Goal: Transaction & Acquisition: Purchase product/service

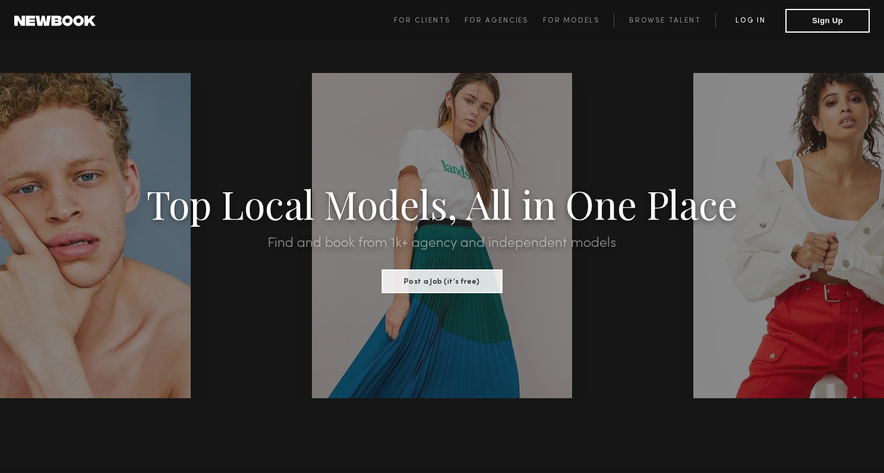
click at [750, 19] on link "Log in" at bounding box center [750, 21] width 70 height 14
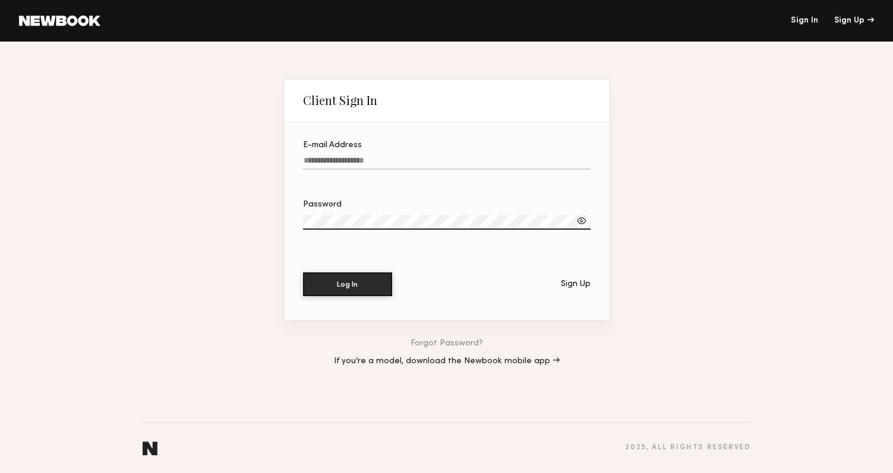
type input "**********"
click at [359, 274] on button "Log In" at bounding box center [347, 284] width 89 height 24
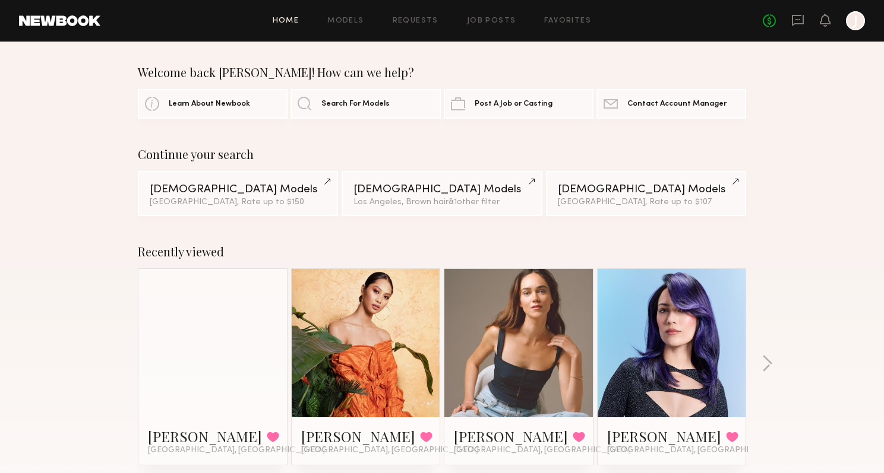
scroll to position [178, 0]
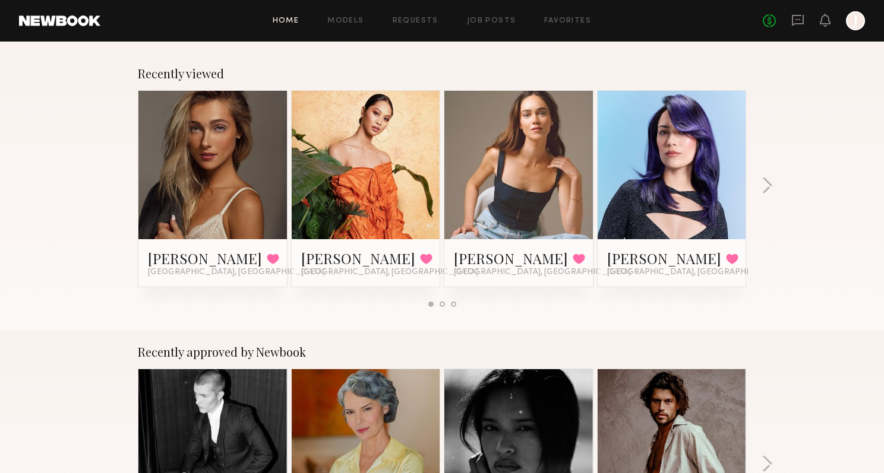
click at [214, 200] on link at bounding box center [212, 165] width 72 height 148
click at [397, 164] on link at bounding box center [366, 165] width 72 height 148
click at [765, 191] on button "button" at bounding box center [766, 187] width 11 height 20
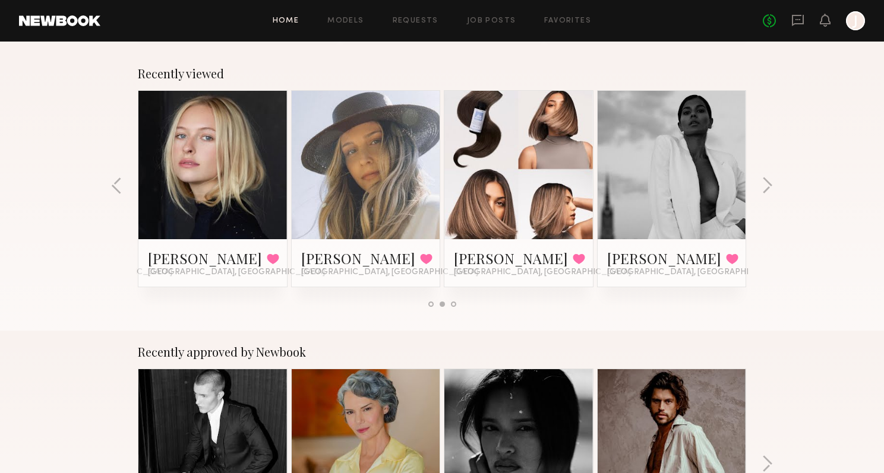
click at [542, 161] on link at bounding box center [518, 165] width 72 height 148
click at [686, 163] on link at bounding box center [672, 165] width 72 height 148
click at [761, 187] on button "button" at bounding box center [766, 187] width 11 height 20
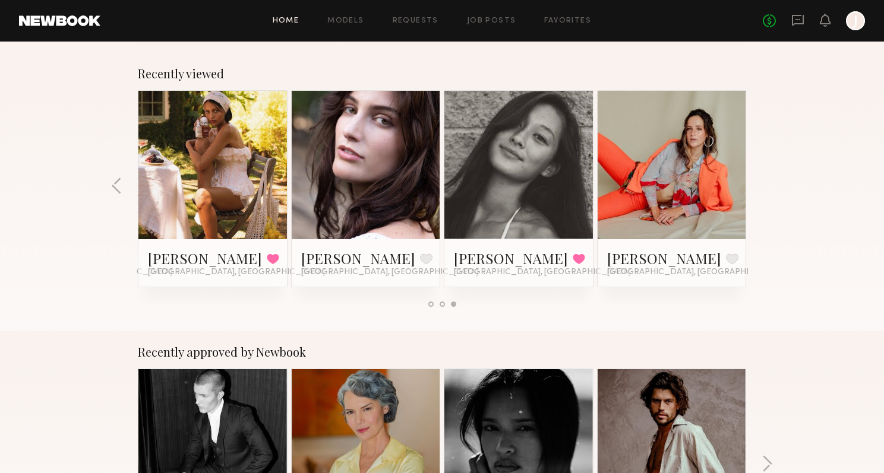
click at [237, 156] on link at bounding box center [212, 165] width 72 height 148
click at [685, 190] on link at bounding box center [672, 165] width 72 height 148
click at [329, 17] on link "Models" at bounding box center [345, 21] width 36 height 8
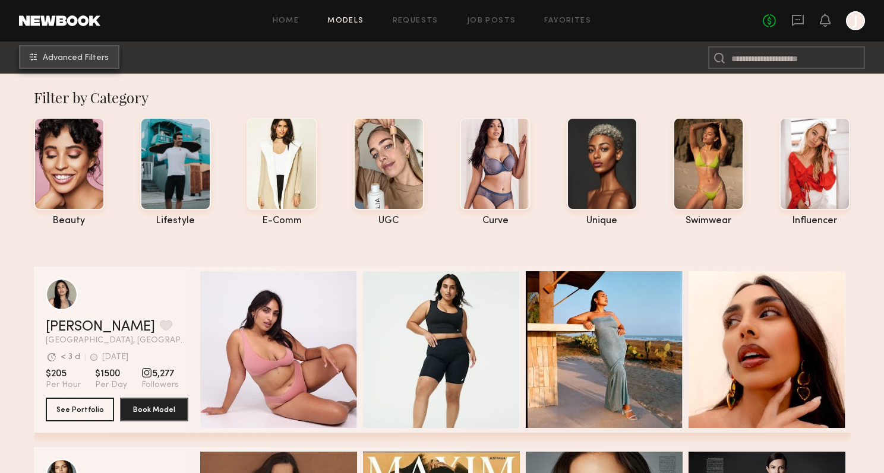
click at [87, 58] on span "Advanced Filters" at bounding box center [76, 58] width 66 height 8
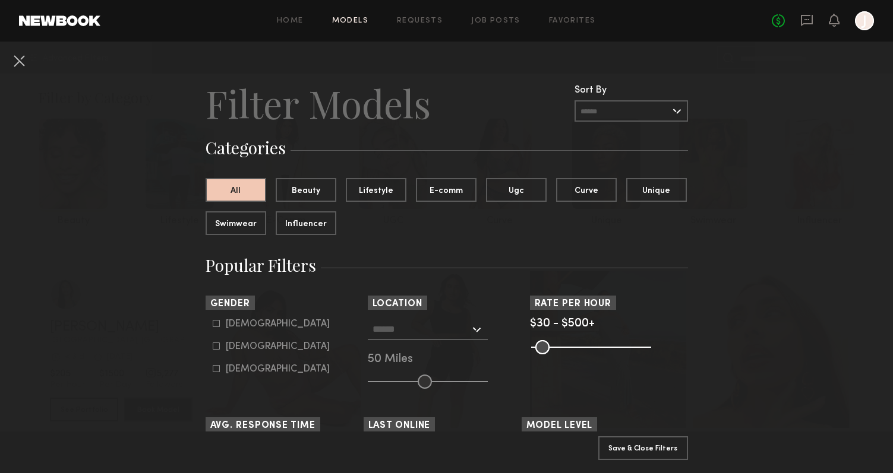
click at [242, 344] on div "Female" at bounding box center [278, 346] width 104 height 7
type input "**"
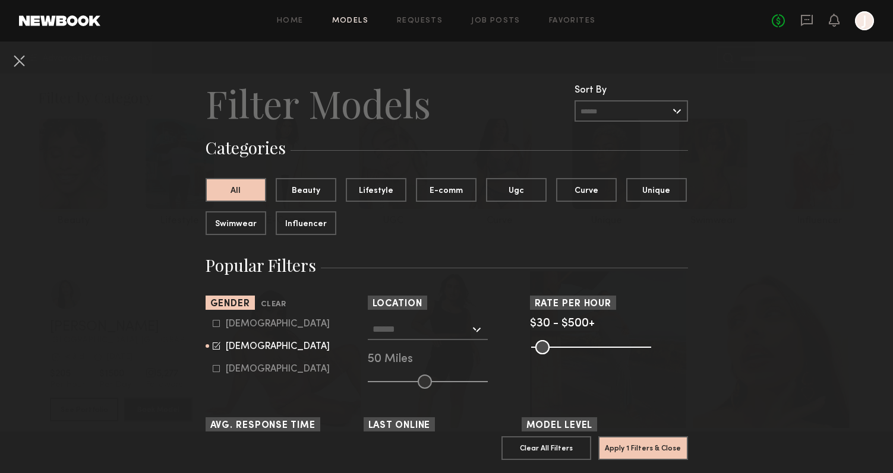
click at [389, 331] on input "text" at bounding box center [420, 329] width 97 height 20
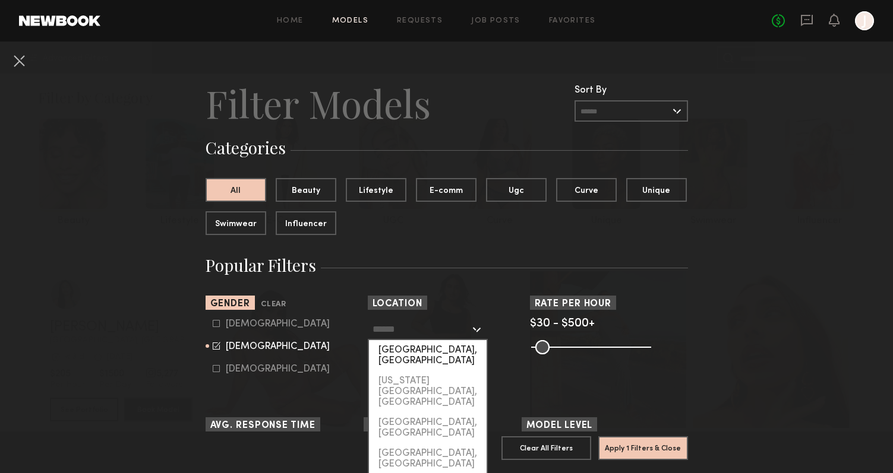
click at [392, 359] on div "[GEOGRAPHIC_DATA], [GEOGRAPHIC_DATA]" at bounding box center [428, 355] width 118 height 31
type input "**********"
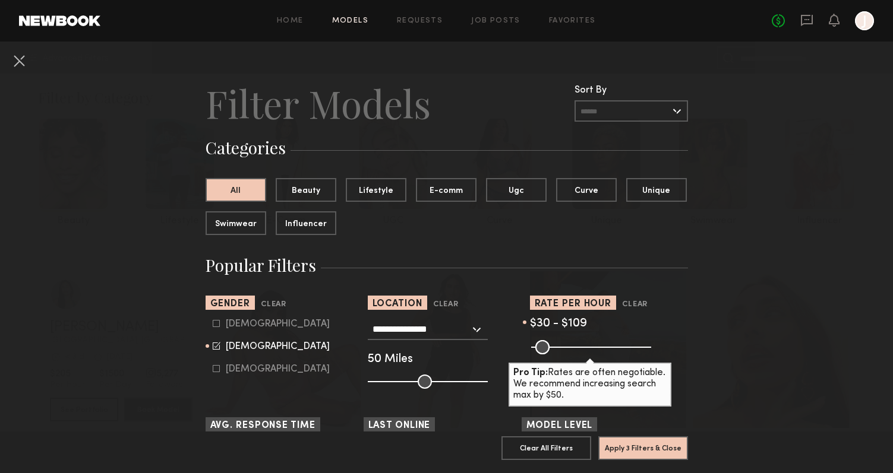
drag, startPoint x: 640, startPoint y: 340, endPoint x: 551, endPoint y: 343, distance: 88.5
type input "***"
click at [551, 343] on input "range" at bounding box center [591, 347] width 120 height 14
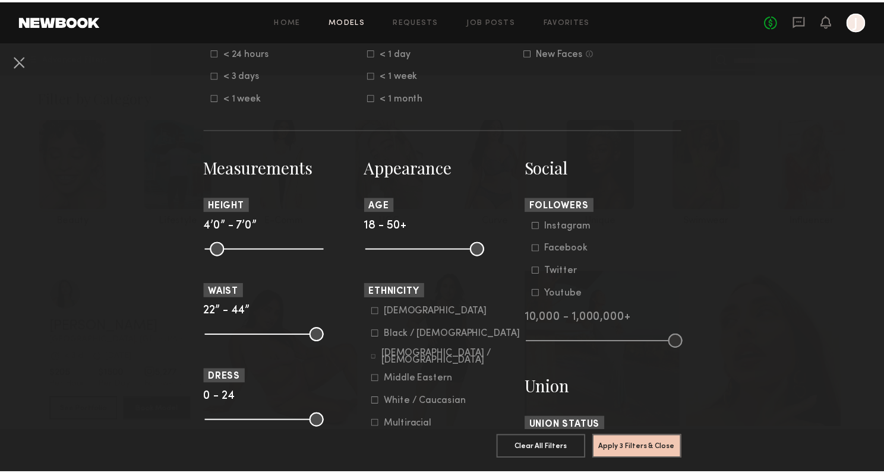
scroll to position [832, 0]
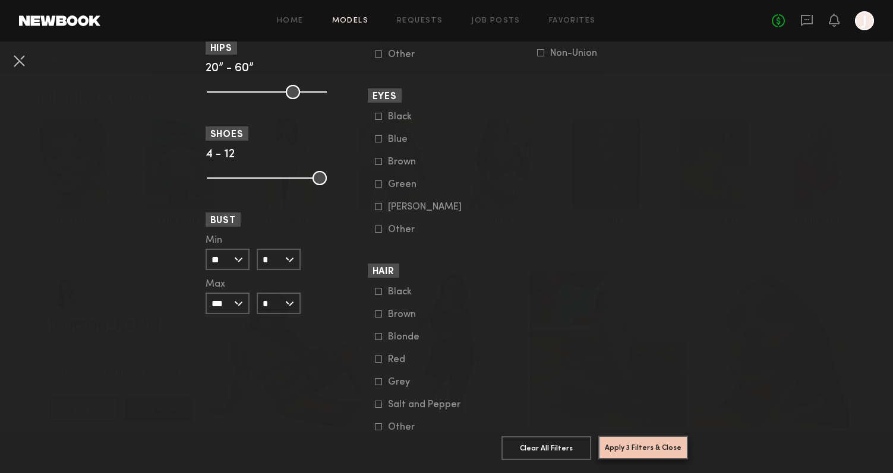
click at [637, 440] on button "Apply 3 Filters & Close" at bounding box center [643, 448] width 90 height 24
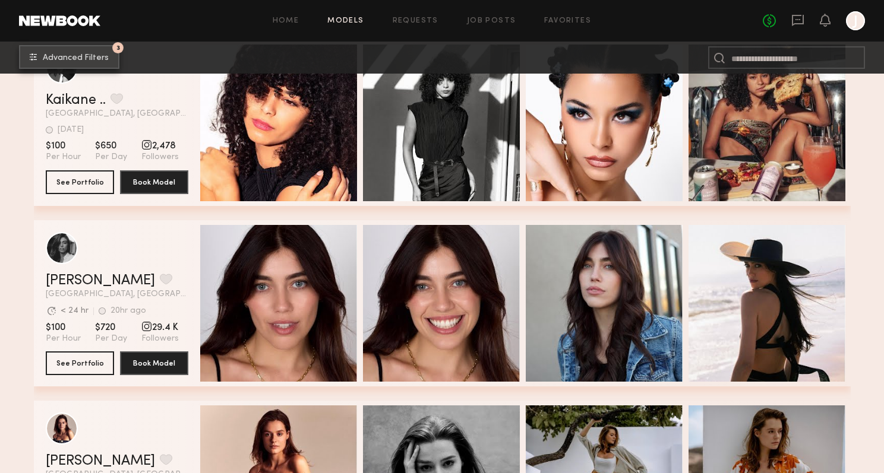
scroll to position [475, 0]
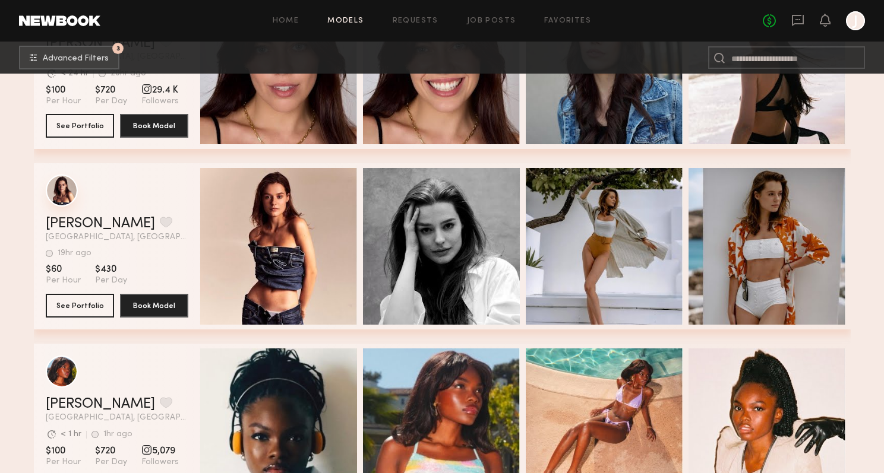
click at [68, 194] on div "grid" at bounding box center [62, 191] width 32 height 32
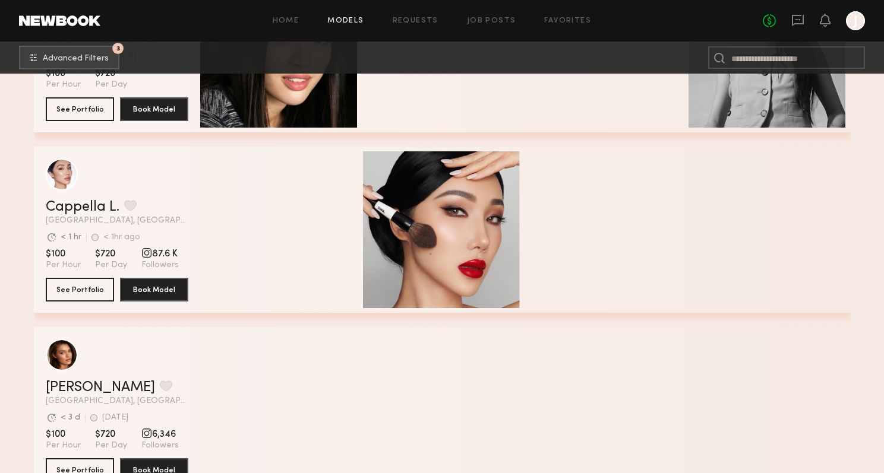
scroll to position [3980, 0]
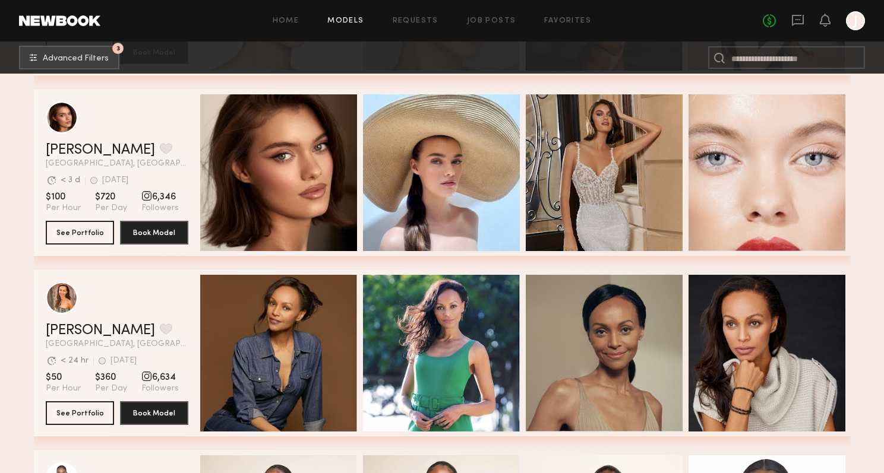
click at [160, 143] on header "Oleksa K. Favorite Los Angeles, CA Avg. request response time < 3 d 1d ago Last…" at bounding box center [117, 135] width 143 height 67
click at [97, 242] on button "See Portfolio" at bounding box center [80, 232] width 68 height 24
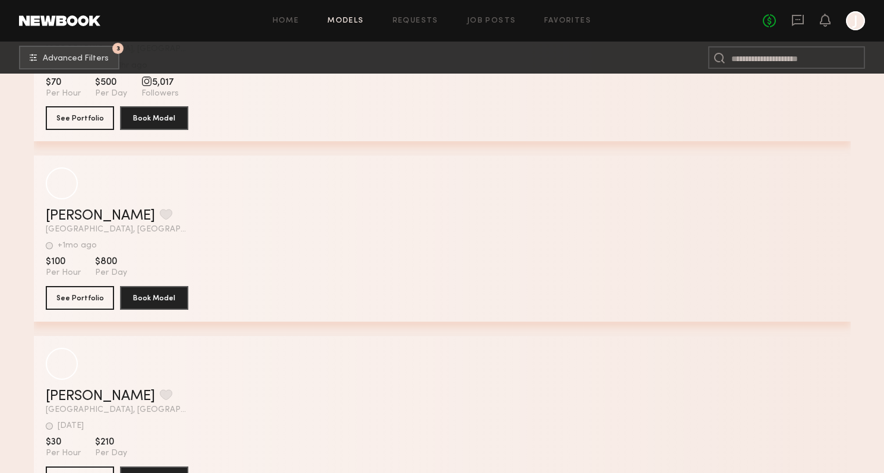
scroll to position [38101, 0]
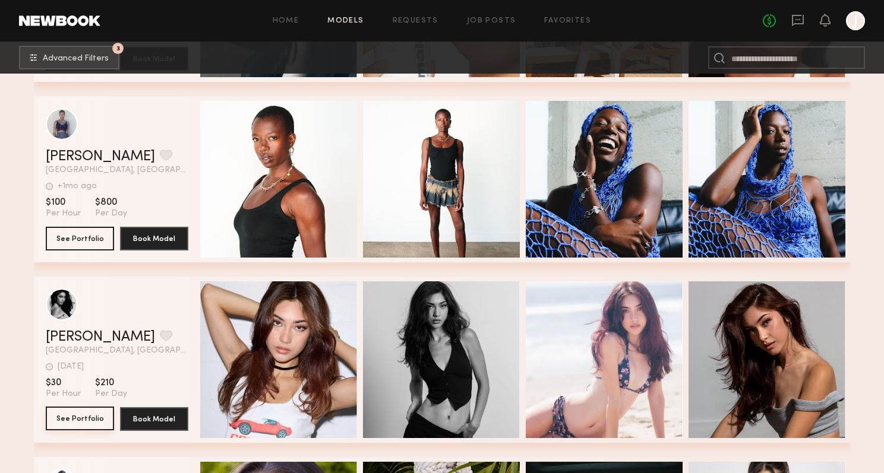
click at [89, 426] on button "See Portfolio" at bounding box center [80, 419] width 68 height 24
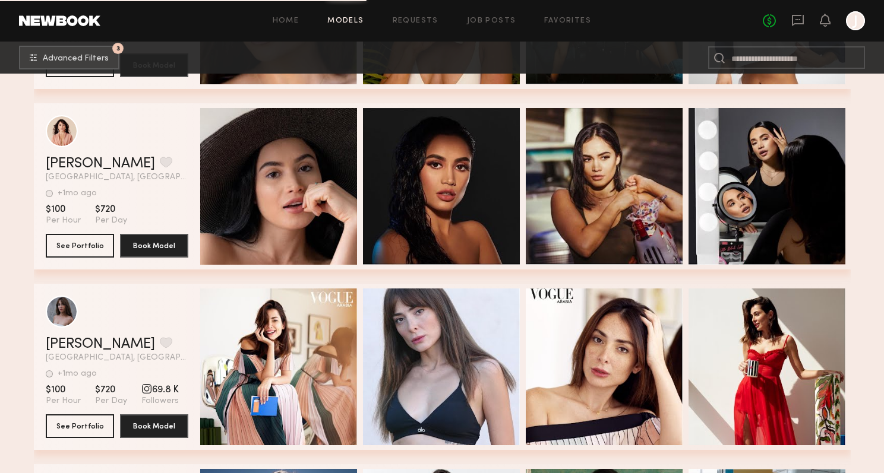
scroll to position [38842, 0]
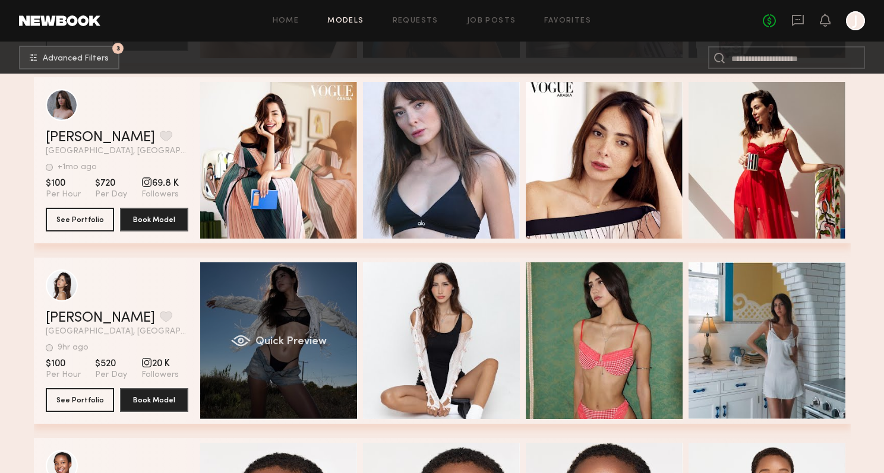
click at [237, 352] on div "Quick Preview" at bounding box center [278, 341] width 157 height 157
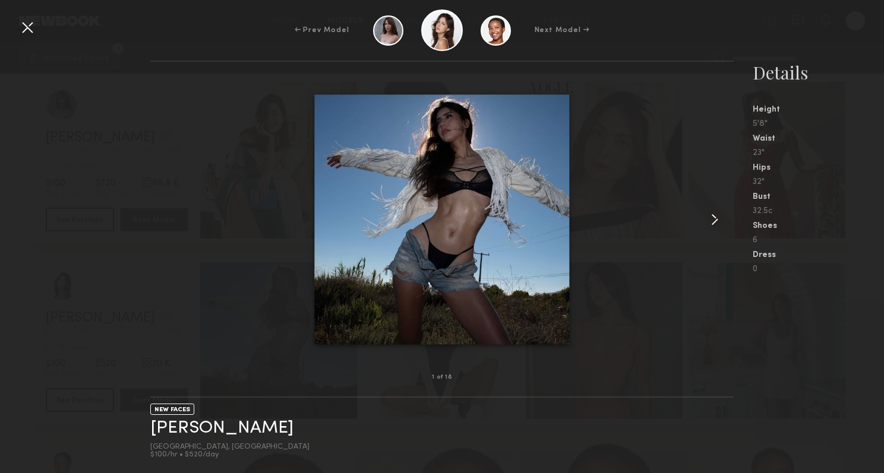
click at [706, 219] on common-icon at bounding box center [714, 219] width 19 height 19
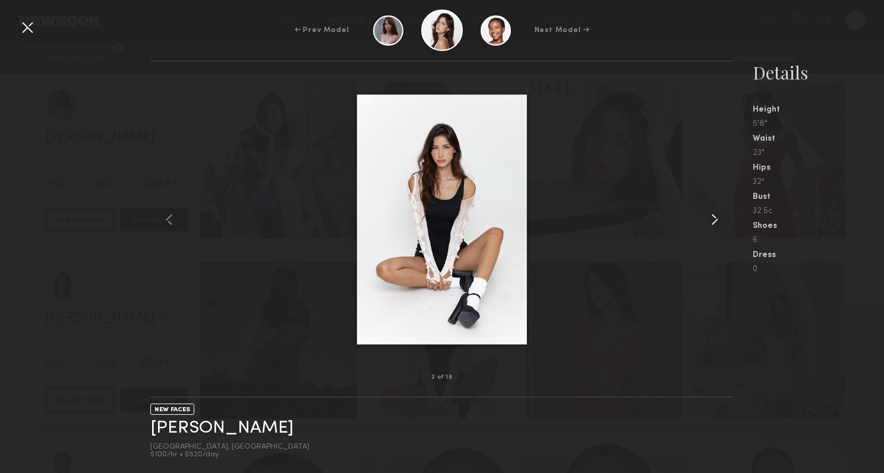
click at [706, 219] on common-icon at bounding box center [714, 219] width 19 height 19
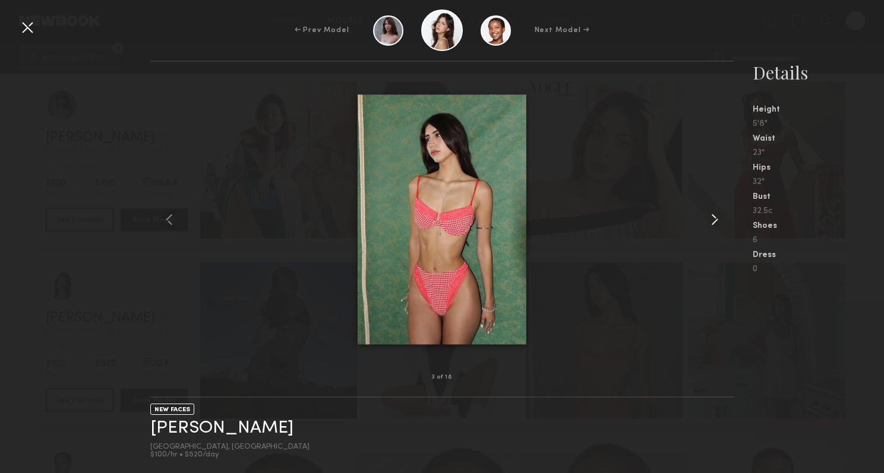
click at [706, 219] on common-icon at bounding box center [714, 219] width 19 height 19
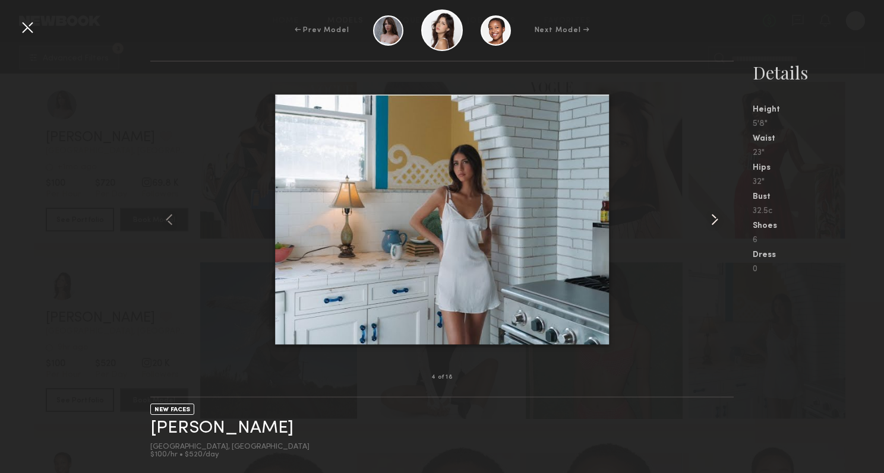
click at [706, 219] on common-icon at bounding box center [714, 219] width 19 height 19
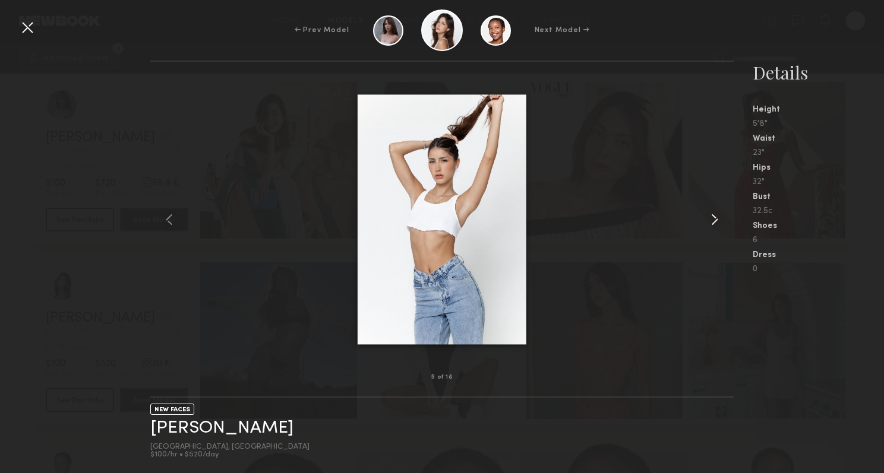
click at [706, 219] on common-icon at bounding box center [714, 219] width 19 height 19
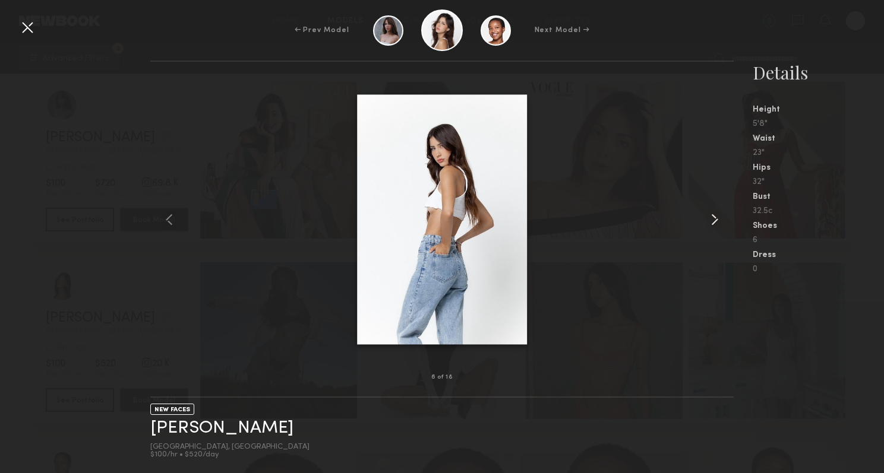
click at [706, 219] on common-icon at bounding box center [714, 219] width 19 height 19
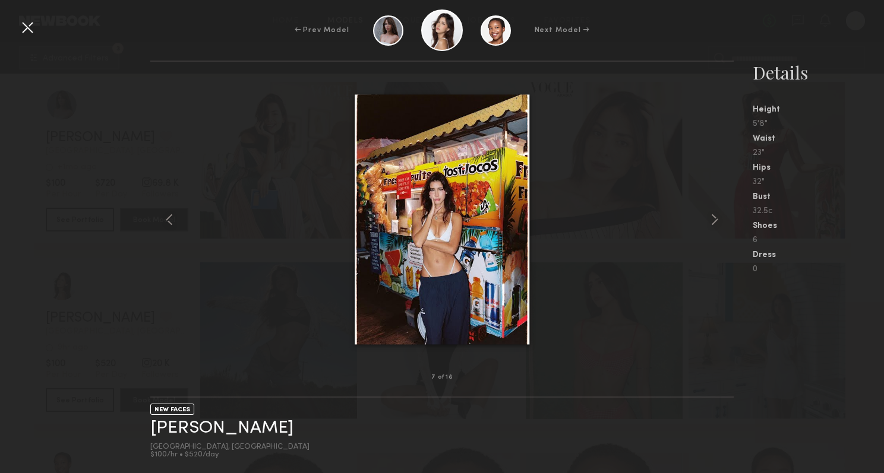
click at [33, 31] on div at bounding box center [27, 27] width 19 height 19
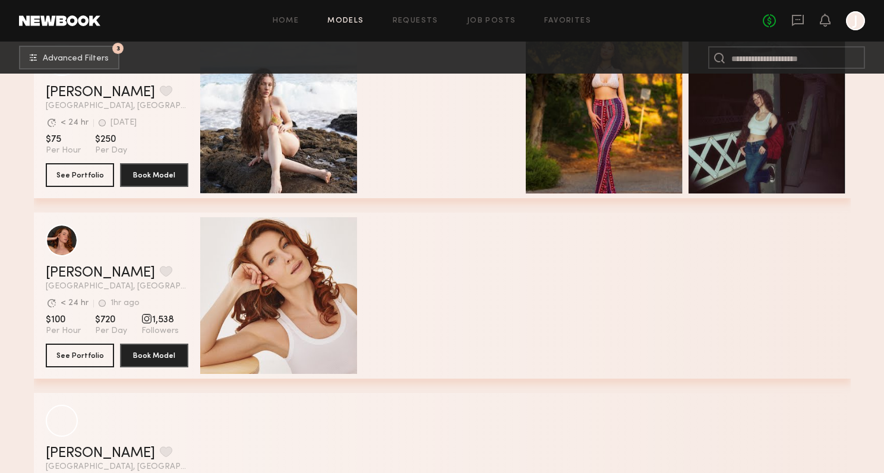
scroll to position [44602, 0]
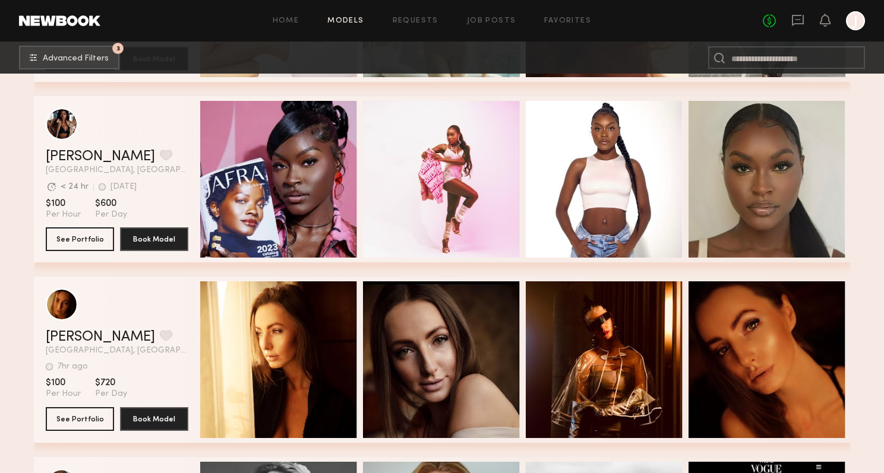
click at [590, 23] on div "Home Models Requests Job Posts Favorites Sign Out" at bounding box center [431, 21] width 662 height 8
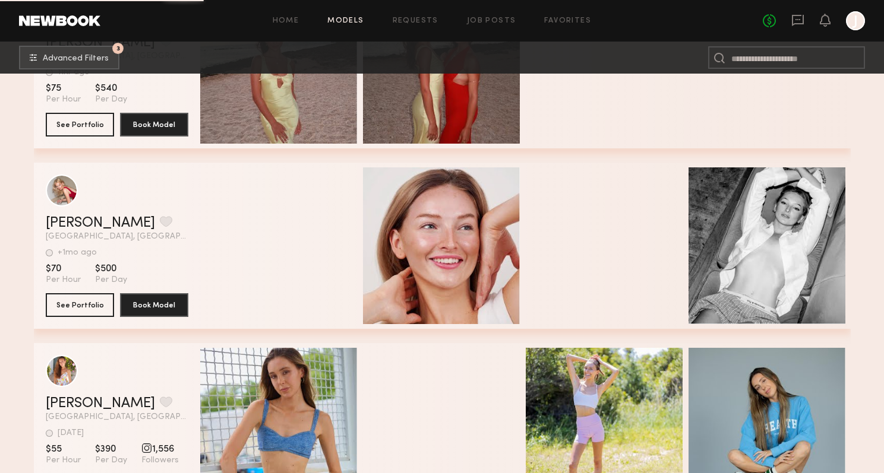
scroll to position [49677, 0]
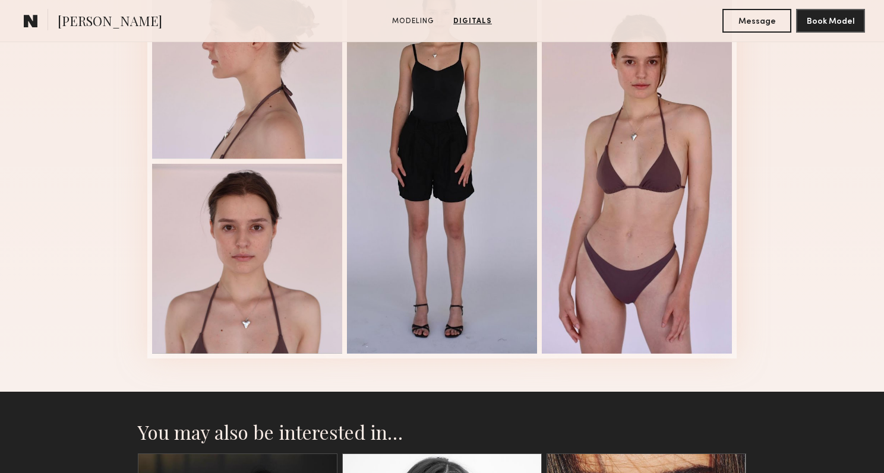
scroll to position [1010, 0]
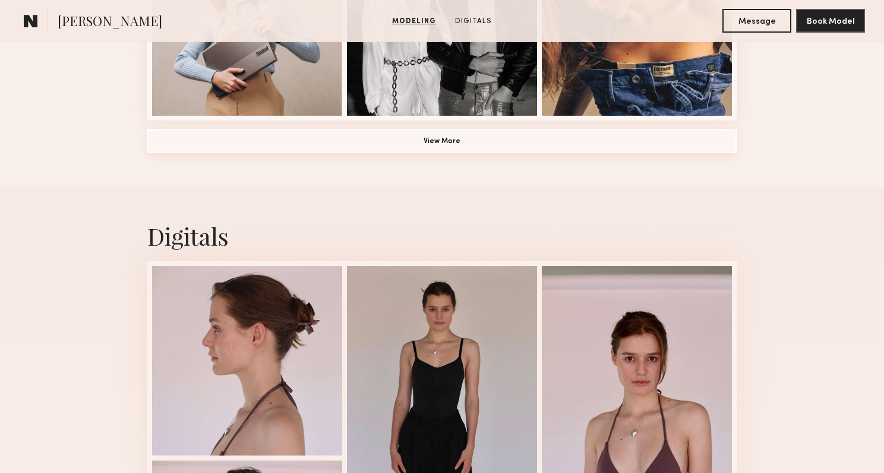
click at [431, 147] on button "View More" at bounding box center [441, 141] width 589 height 24
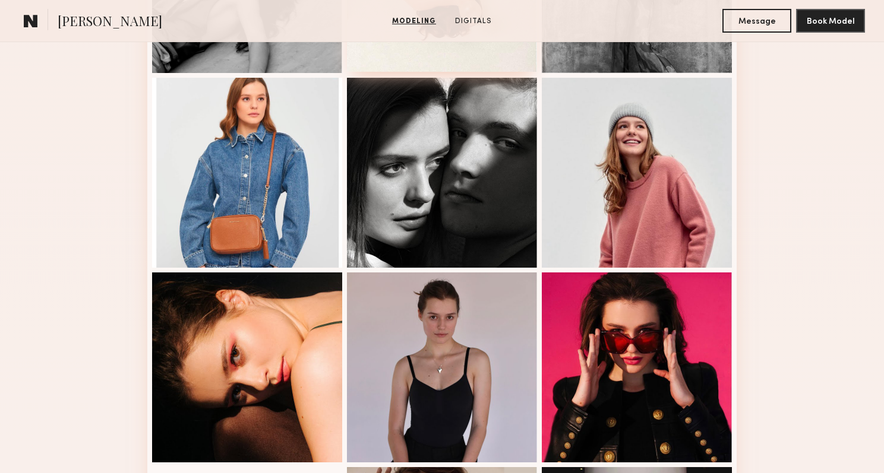
scroll to position [1604, 0]
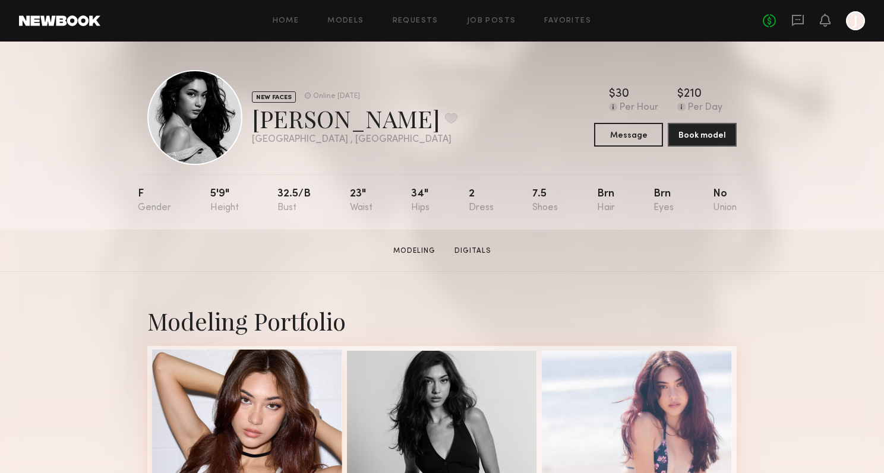
click at [272, 405] on div at bounding box center [247, 445] width 190 height 190
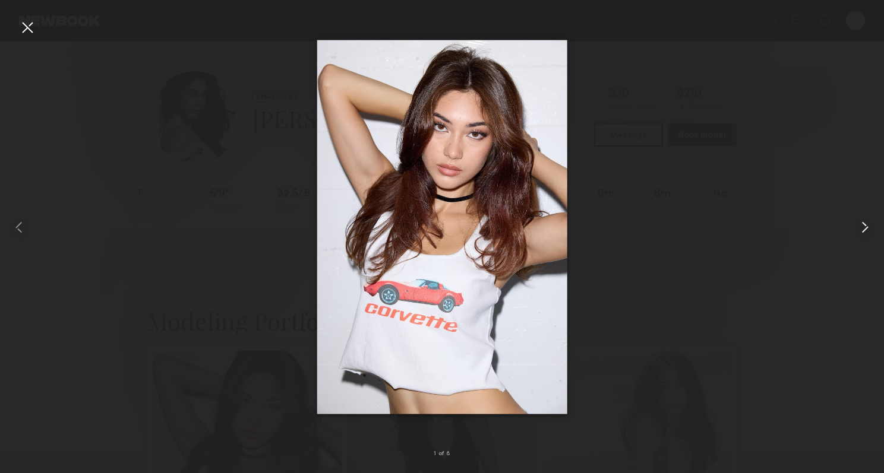
click at [859, 229] on common-icon at bounding box center [864, 227] width 19 height 19
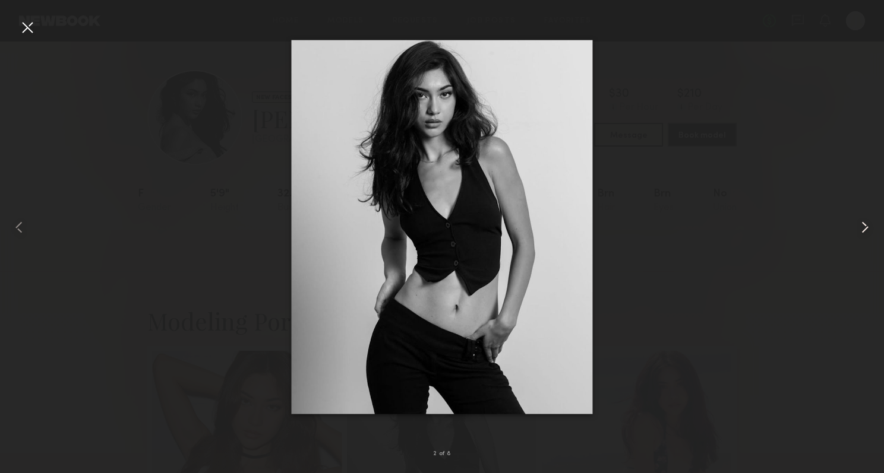
click at [859, 229] on common-icon at bounding box center [864, 227] width 19 height 19
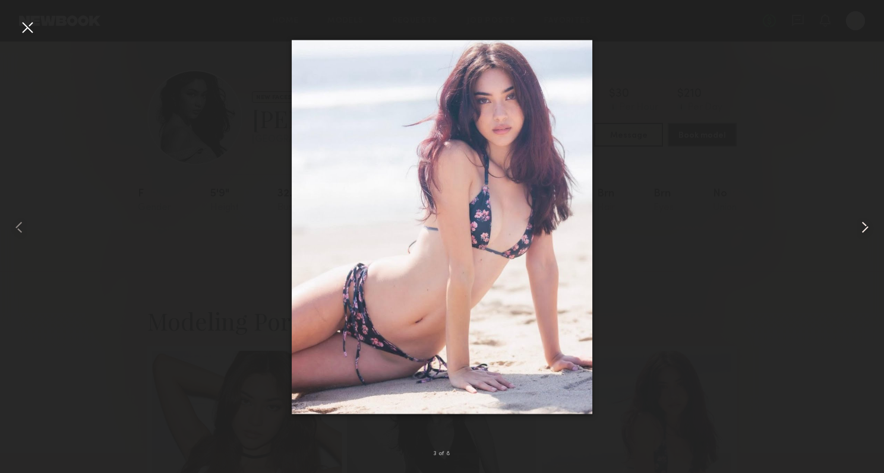
click at [859, 229] on common-icon at bounding box center [864, 227] width 19 height 19
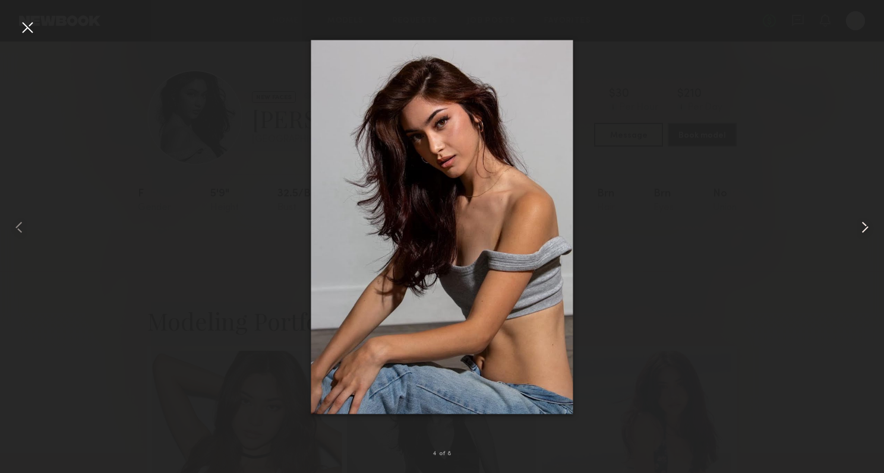
click at [859, 229] on common-icon at bounding box center [864, 227] width 19 height 19
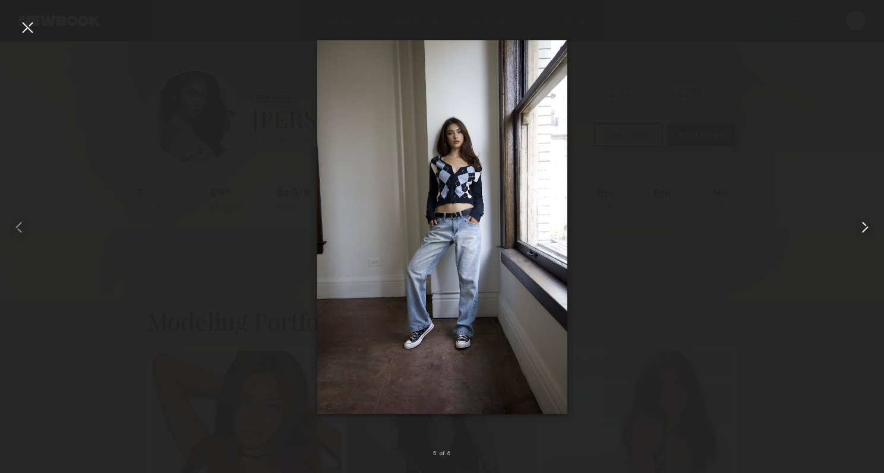
click at [859, 229] on common-icon at bounding box center [864, 227] width 19 height 19
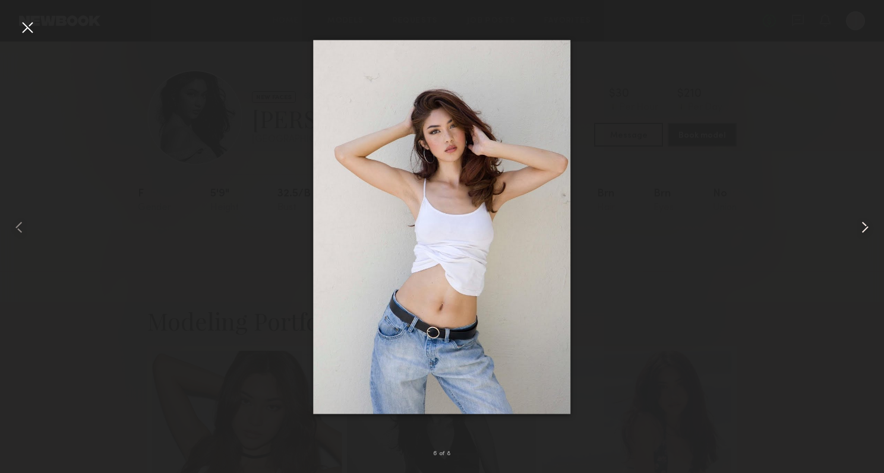
click at [859, 229] on common-icon at bounding box center [864, 227] width 19 height 19
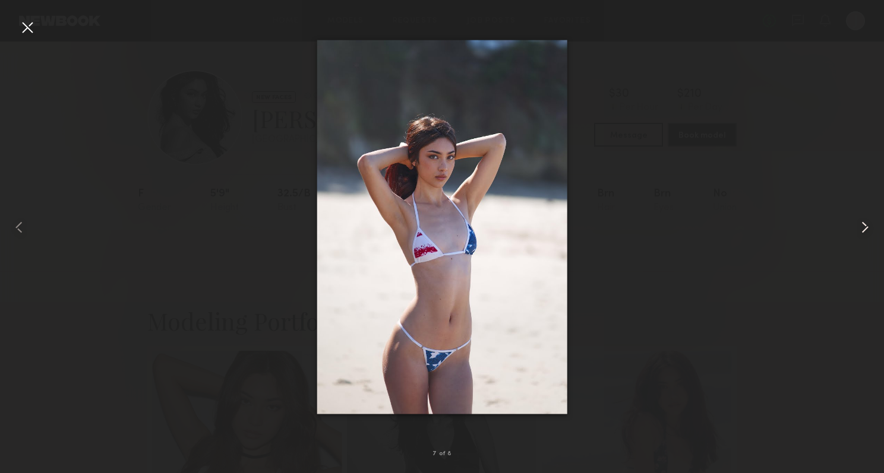
click at [859, 229] on common-icon at bounding box center [864, 227] width 19 height 19
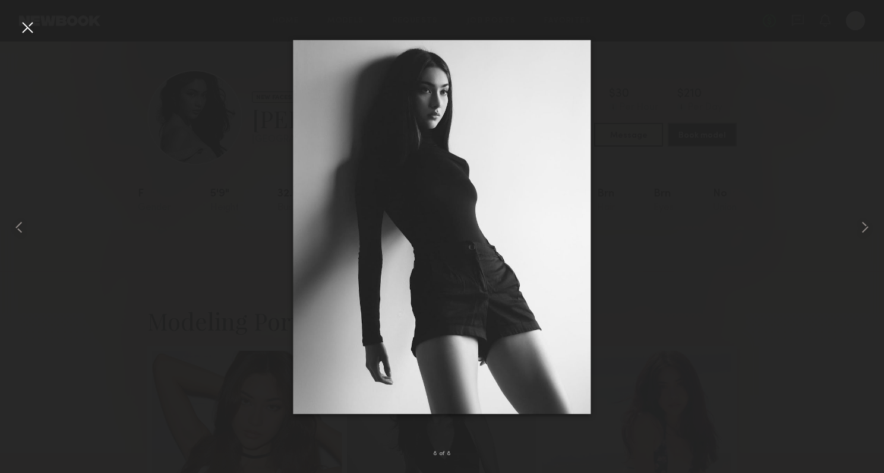
click at [24, 27] on div at bounding box center [27, 27] width 19 height 19
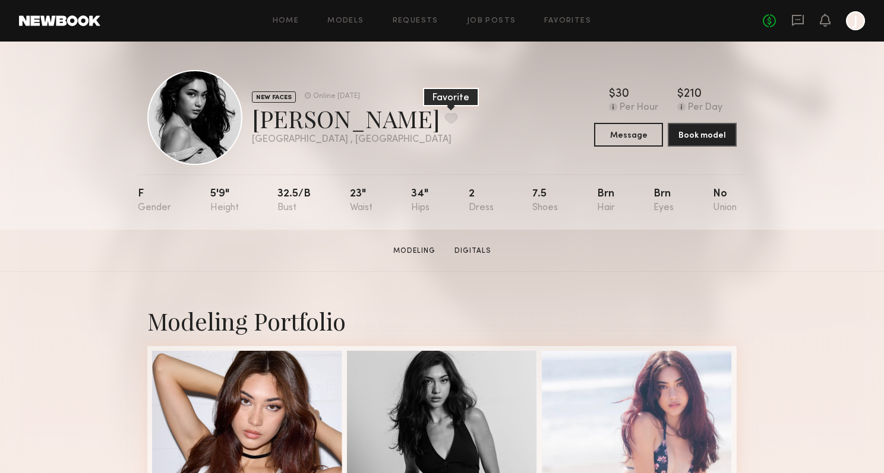
click at [445, 116] on button at bounding box center [451, 118] width 12 height 11
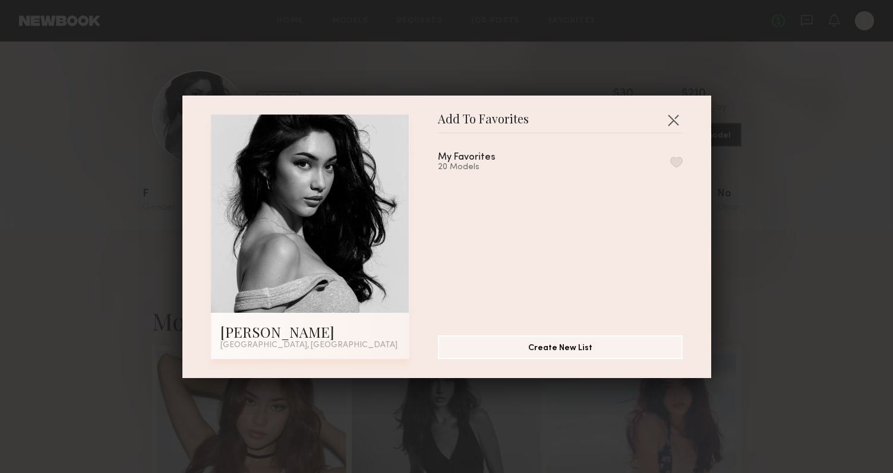
click at [508, 156] on div "My Favorites 20 Models" at bounding box center [481, 163] width 86 height 20
click at [480, 168] on div "20 Models" at bounding box center [481, 168] width 86 height 10
click at [670, 157] on button "button" at bounding box center [676, 162] width 12 height 11
click at [669, 121] on button "button" at bounding box center [672, 119] width 19 height 19
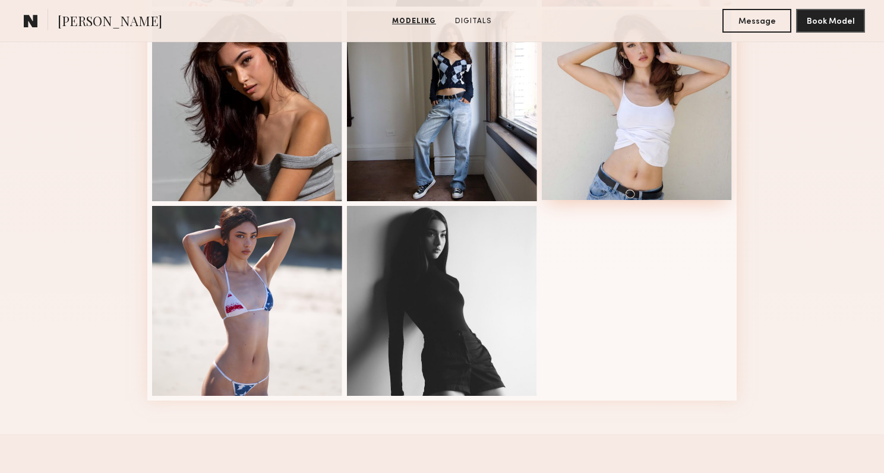
scroll to position [416, 0]
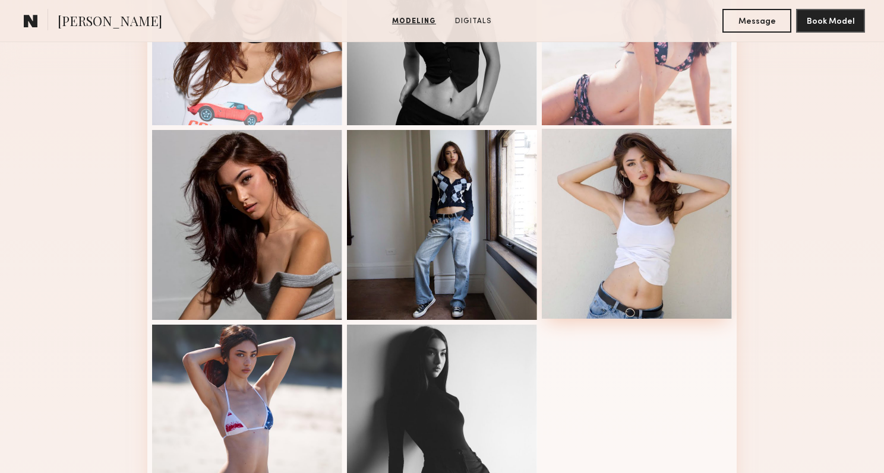
click at [670, 216] on div at bounding box center [637, 224] width 190 height 190
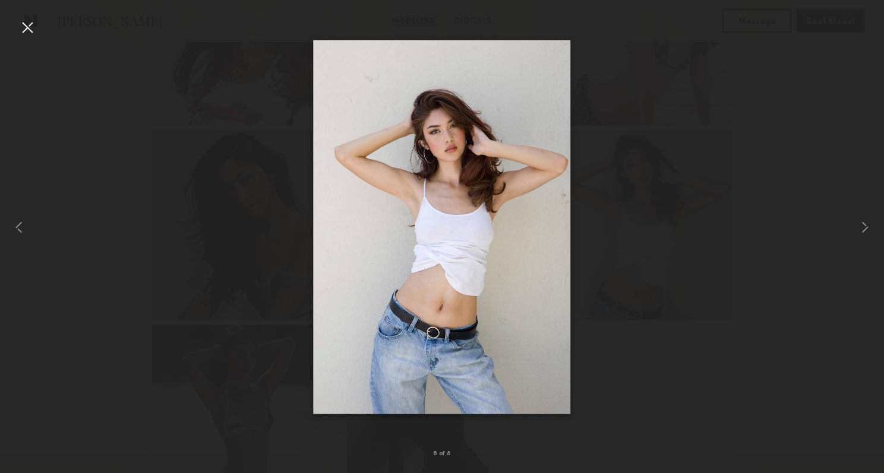
click at [843, 244] on div at bounding box center [442, 227] width 884 height 416
click at [863, 219] on common-icon at bounding box center [864, 227] width 19 height 19
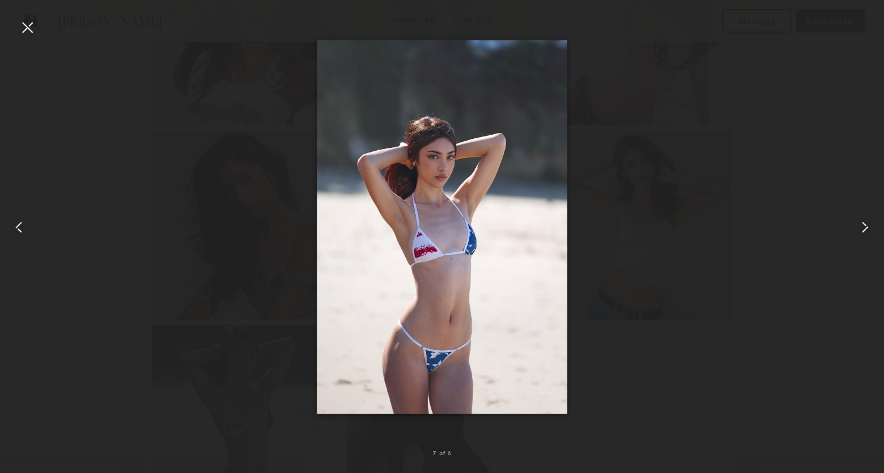
click at [863, 219] on common-icon at bounding box center [864, 227] width 19 height 19
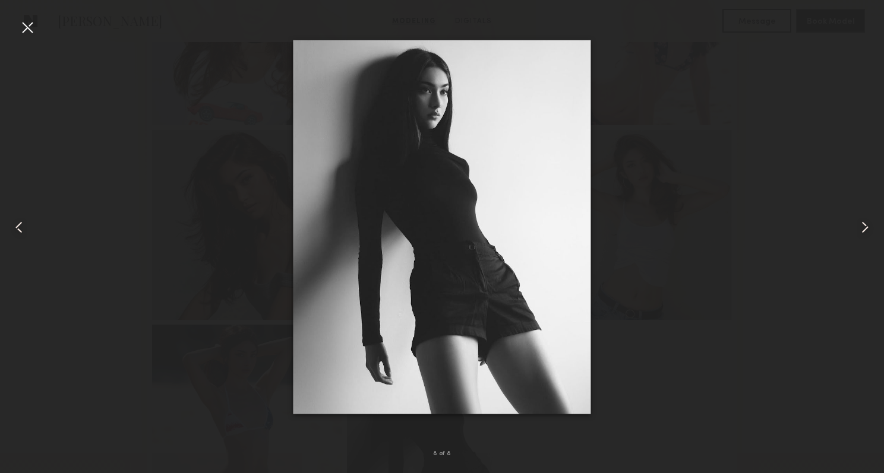
click at [863, 219] on common-icon at bounding box center [864, 227] width 19 height 19
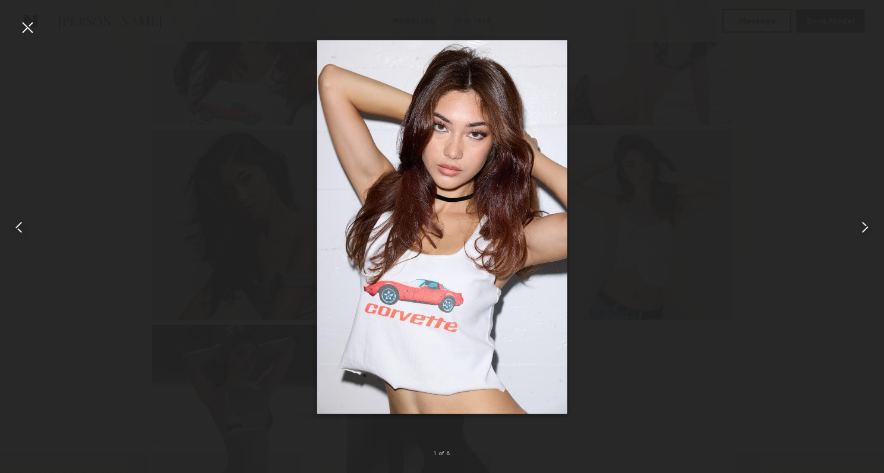
click at [30, 28] on div at bounding box center [27, 27] width 19 height 19
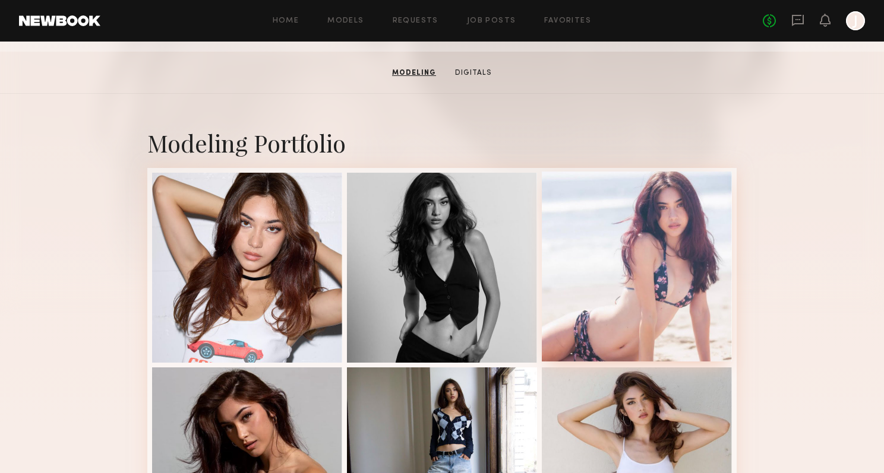
scroll to position [0, 0]
